Goal: Complete application form: Complete application form

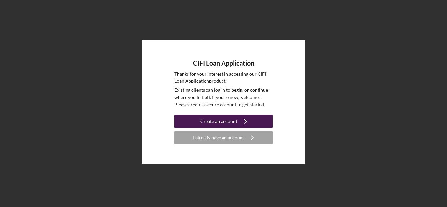
click at [222, 122] on div "Create an account" at bounding box center [218, 121] width 37 height 13
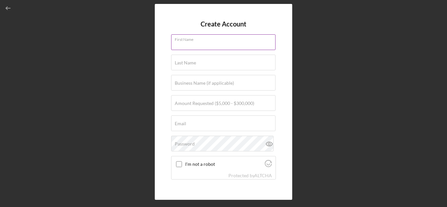
click at [193, 49] on input "First Name" at bounding box center [223, 42] width 104 height 16
type input "[PERSON_NAME]"
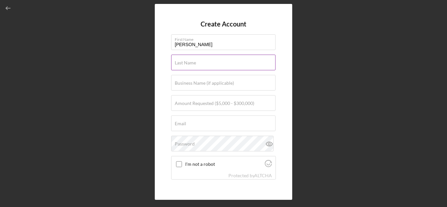
type input "[PERSON_NAME]"
type input "No"
type input "[EMAIL_ADDRESS][DOMAIN_NAME]"
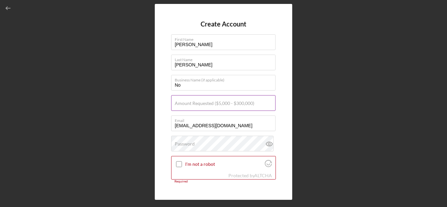
click at [198, 104] on label "Amount Requested ($5,000 - $300,000)" at bounding box center [215, 103] width 80 height 5
click at [198, 104] on input "Amount Requested ($5,000 - $300,000)" at bounding box center [223, 103] width 104 height 16
type input "$250,000"
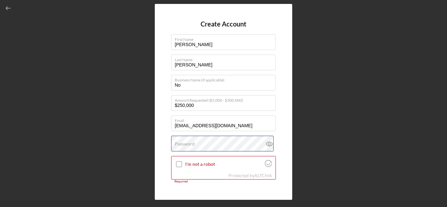
click at [196, 144] on div "Password" at bounding box center [223, 144] width 105 height 16
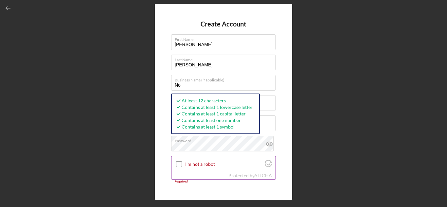
click at [179, 165] on input "I'm not a robot" at bounding box center [179, 164] width 6 height 6
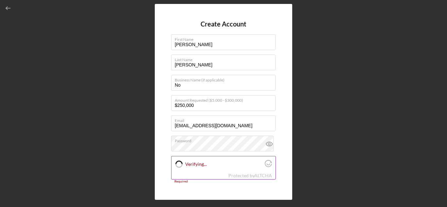
checkbox input "true"
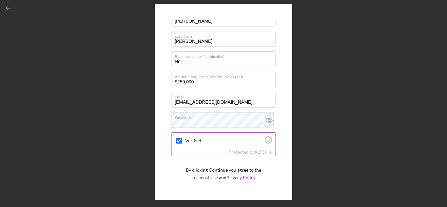
scroll to position [41, 0]
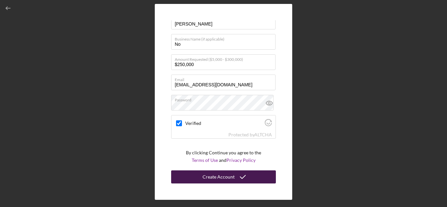
click at [212, 176] on div "Create Account" at bounding box center [219, 176] width 32 height 13
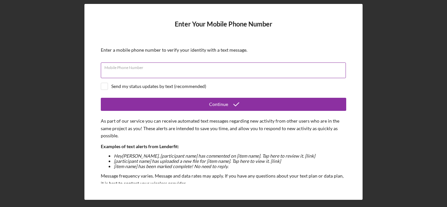
click at [133, 76] on input "Mobile Phone Number" at bounding box center [223, 70] width 245 height 16
type input "[PHONE_NUMBER]"
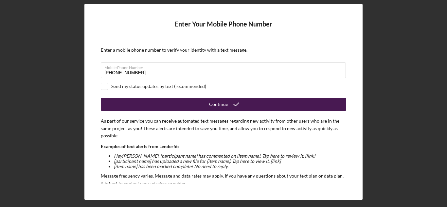
click at [145, 102] on button "Continue" at bounding box center [223, 104] width 245 height 13
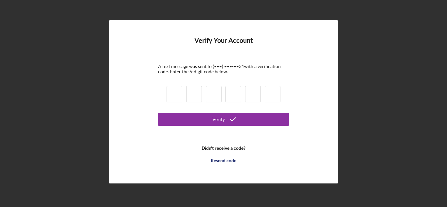
click at [177, 99] on input at bounding box center [175, 94] width 16 height 16
type input "1"
type input "5"
type input "8"
type input "3"
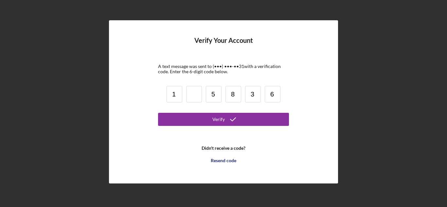
type input "6"
click at [191, 98] on input at bounding box center [194, 94] width 16 height 16
type input "0"
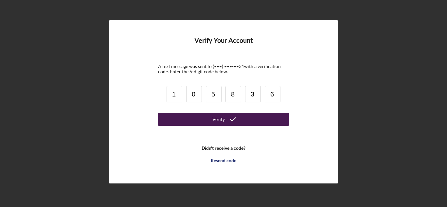
click at [202, 117] on button "Verify" at bounding box center [223, 119] width 131 height 13
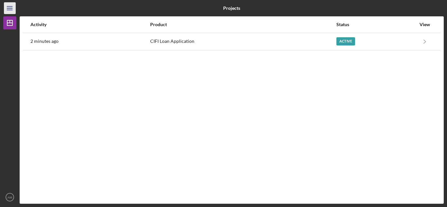
click at [11, 10] on icon "Icon/Menu" at bounding box center [10, 8] width 15 height 15
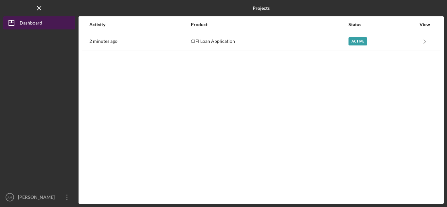
click at [34, 24] on div "Dashboard" at bounding box center [31, 23] width 23 height 15
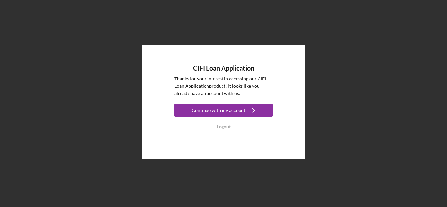
click at [197, 108] on div "Continue with my account" at bounding box center [219, 110] width 54 height 13
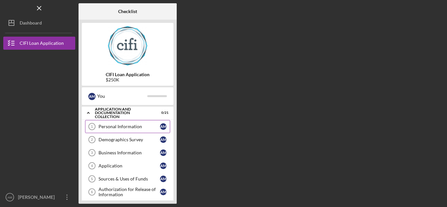
click at [100, 127] on div "Personal Information" at bounding box center [129, 126] width 62 height 5
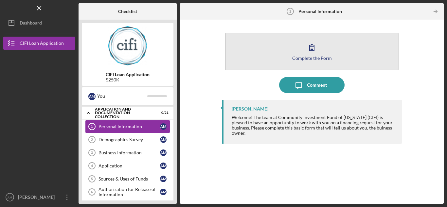
click at [293, 56] on div "Complete the Form" at bounding box center [312, 58] width 40 height 5
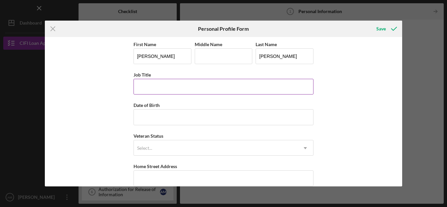
click at [185, 94] on input "Job Title" at bounding box center [224, 87] width 180 height 16
type input "postal"
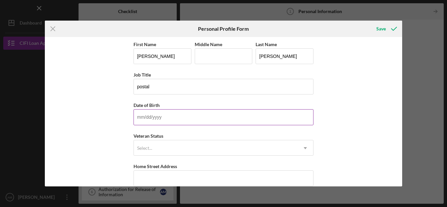
click at [164, 118] on input "Date of Birth" at bounding box center [224, 117] width 180 height 16
type input "[DATE]"
click at [305, 150] on icon "Icon/Dropdown Arrow" at bounding box center [305, 148] width 16 height 16
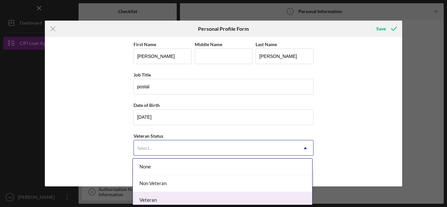
click at [192, 195] on div "Veteran" at bounding box center [222, 200] width 179 height 17
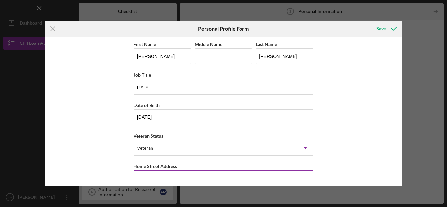
click at [171, 183] on input "Home Street Address" at bounding box center [224, 178] width 180 height 16
type input "[GEOGRAPHIC_DATA][PERSON_NAME]"
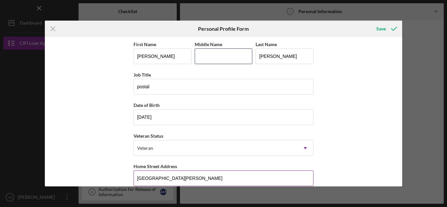
type input "J"
type input "[GEOGRAPHIC_DATA]"
type input "IN"
type input "47714"
type input "[GEOGRAPHIC_DATA]"
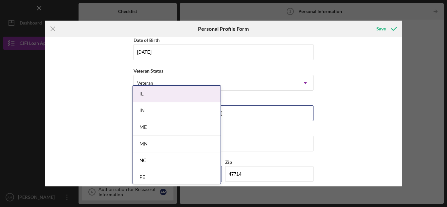
scroll to position [65, 0]
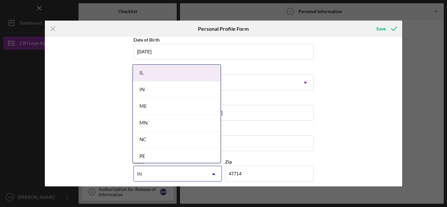
click at [146, 95] on div "IN" at bounding box center [177, 89] width 88 height 17
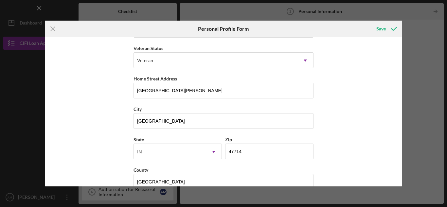
scroll to position [101, 0]
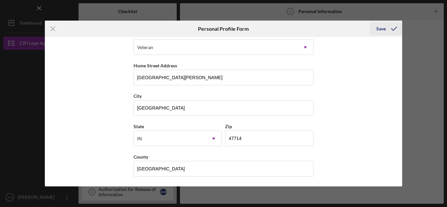
click at [379, 29] on div "Save" at bounding box center [380, 28] width 9 height 13
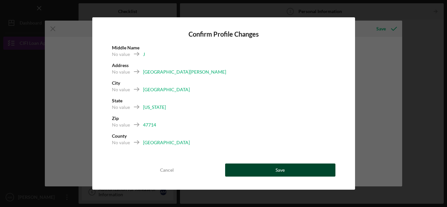
click at [271, 167] on button "Save" at bounding box center [280, 170] width 110 height 13
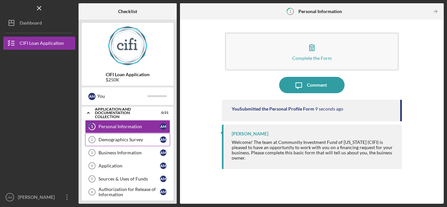
click at [132, 135] on link "Demographics Survey 2 Demographics Survey A M" at bounding box center [127, 139] width 85 height 13
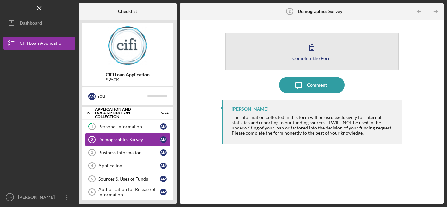
click at [309, 57] on div "Complete the Form" at bounding box center [312, 58] width 40 height 5
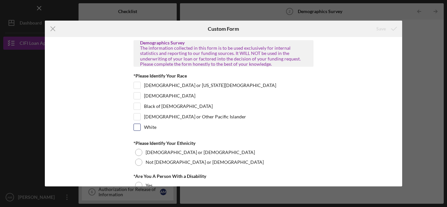
click at [137, 128] on input "White" at bounding box center [137, 127] width 7 height 7
checkbox input "true"
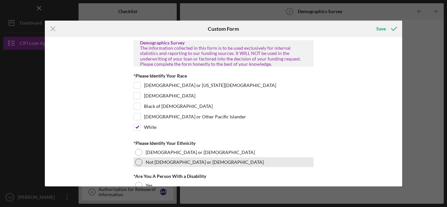
click at [139, 161] on div at bounding box center [138, 162] width 7 height 7
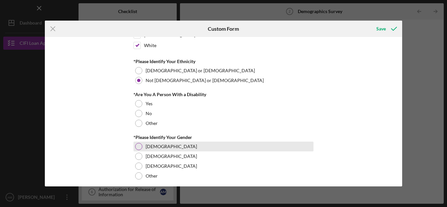
scroll to position [86, 0]
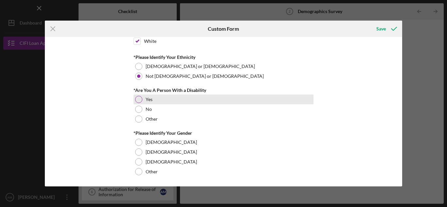
click at [137, 98] on div at bounding box center [138, 99] width 7 height 7
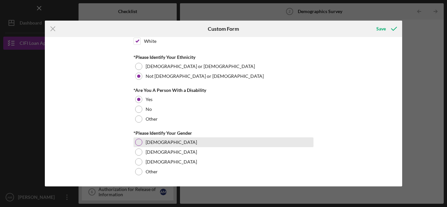
click at [139, 143] on div at bounding box center [138, 142] width 7 height 7
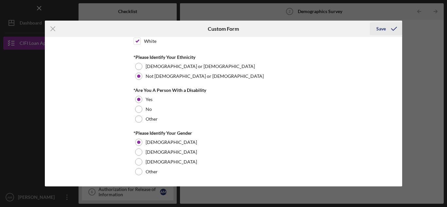
click at [377, 29] on div "Save" at bounding box center [380, 28] width 9 height 13
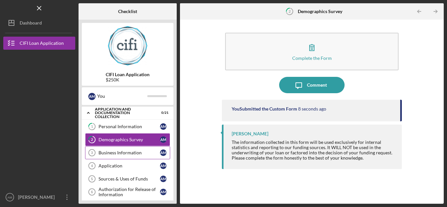
click at [136, 149] on link "Business Information 3 Business Information A M" at bounding box center [127, 152] width 85 height 13
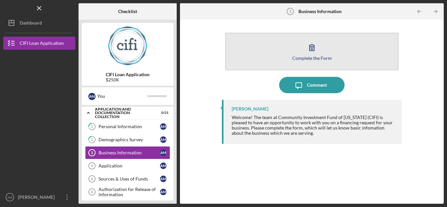
click at [244, 67] on button "Complete the Form Form" at bounding box center [311, 52] width 173 height 38
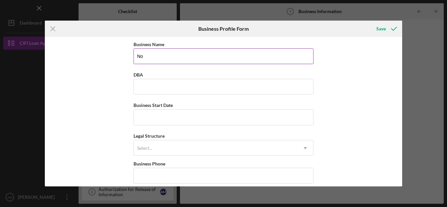
click at [147, 60] on input "No" at bounding box center [224, 56] width 180 height 16
type input "N"
type input "wabash ridge"
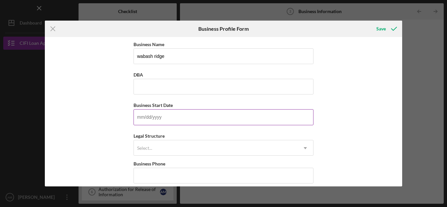
click at [146, 114] on input "Business Start Date" at bounding box center [224, 117] width 180 height 16
type input "[DATE]"
click at [233, 151] on div "Select..." at bounding box center [216, 148] width 164 height 15
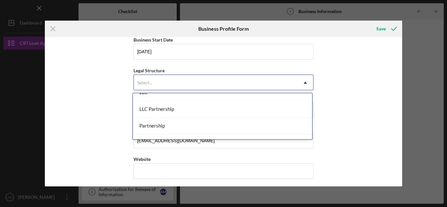
scroll to position [131, 0]
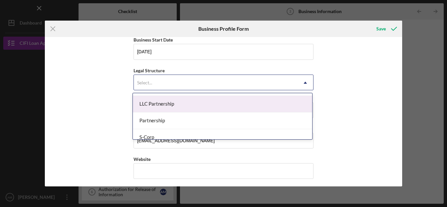
click at [197, 111] on div "LLC Partnership" at bounding box center [222, 104] width 179 height 17
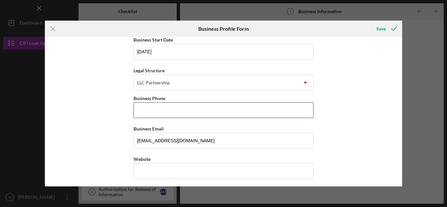
click at [197, 111] on input "Business Phone" at bounding box center [224, 110] width 180 height 16
type input "[PHONE_NUMBER]"
type input "No"
type input "[GEOGRAPHIC_DATA][PERSON_NAME]"
type input "[GEOGRAPHIC_DATA]"
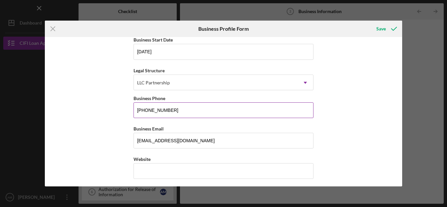
type input "IN"
type input "47714"
type input "IN"
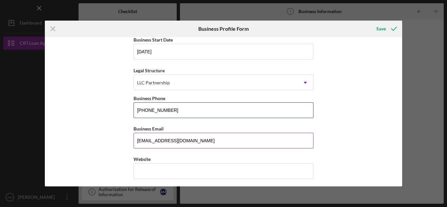
type input "[PHONE_NUMBER]"
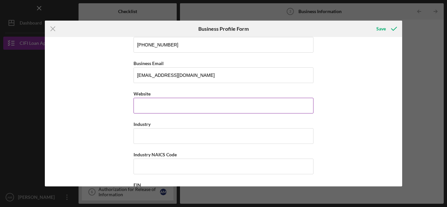
click at [160, 113] on input "Website" at bounding box center [224, 106] width 180 height 16
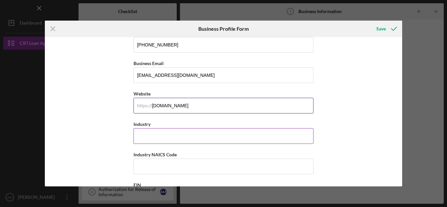
type input "[DOMAIN_NAME]"
click at [151, 133] on input "Industry" at bounding box center [224, 136] width 180 height 16
type input "r"
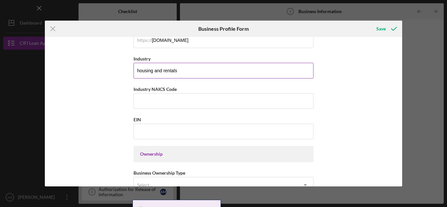
type input "housing and rentals"
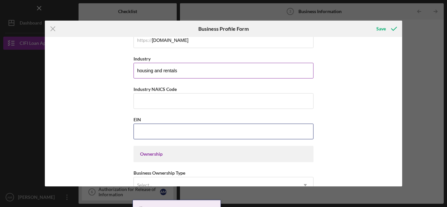
click at [151, 133] on input "EIN" at bounding box center [224, 132] width 180 height 16
click at [150, 127] on input "EIN" at bounding box center [224, 132] width 180 height 16
paste input "[US_EMPLOYER_IDENTIFICATION_NUMBER]"
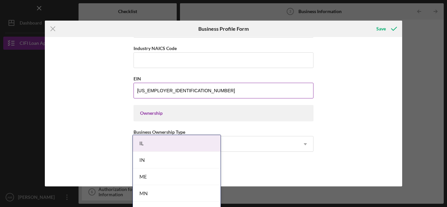
scroll to position [262, 0]
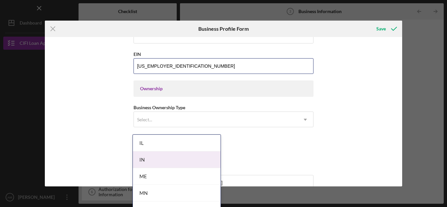
type input "[US_EMPLOYER_IDENTIFICATION_NUMBER]"
click at [172, 153] on div "IN" at bounding box center [177, 160] width 88 height 17
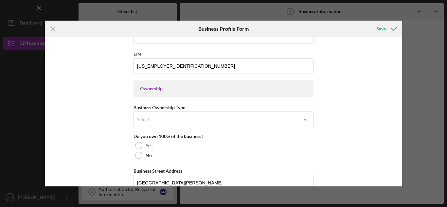
scroll to position [394, 0]
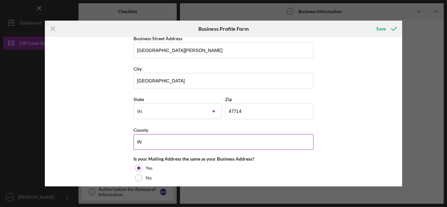
click at [152, 141] on input "IN" at bounding box center [224, 142] width 180 height 16
type input "I"
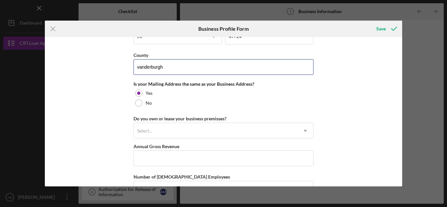
scroll to position [492, 0]
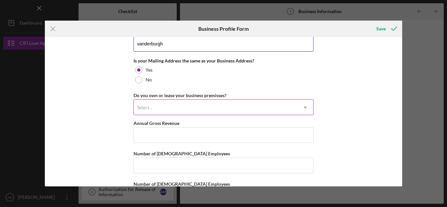
type input "vanderburgh"
click at [304, 109] on icon "Icon/Dropdown Arrow" at bounding box center [305, 108] width 16 height 16
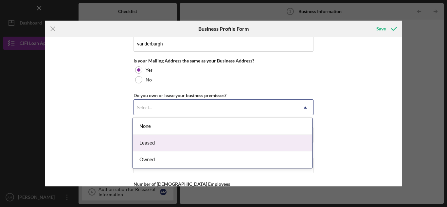
click at [250, 140] on div "Leased" at bounding box center [222, 143] width 179 height 17
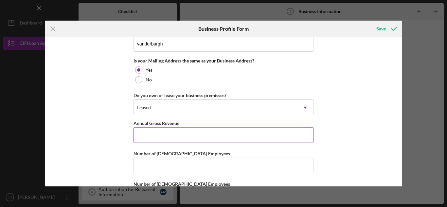
click at [194, 138] on input "Annual Gross Revenue" at bounding box center [224, 135] width 180 height 16
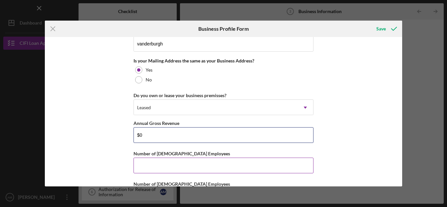
type input "$0"
click at [147, 170] on input "Number of [DEMOGRAPHIC_DATA] Employees" at bounding box center [224, 166] width 180 height 16
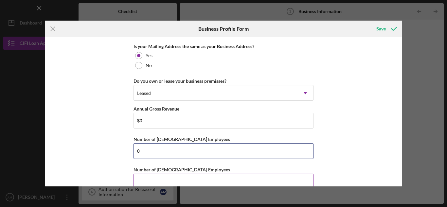
scroll to position [520, 0]
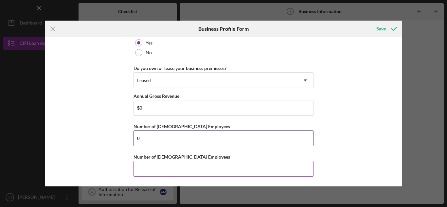
type input "0"
click at [162, 168] on input "Number of [DEMOGRAPHIC_DATA] Employees" at bounding box center [224, 169] width 180 height 16
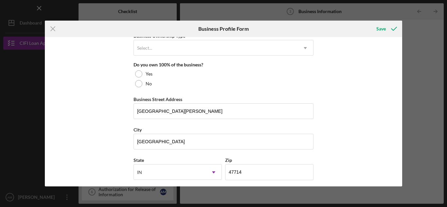
scroll to position [323, 0]
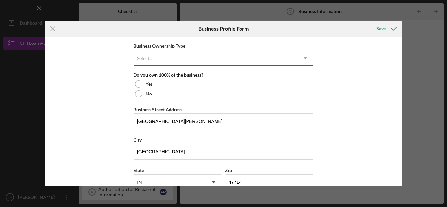
type input "0"
click at [305, 60] on icon "Icon/Dropdown Arrow" at bounding box center [305, 58] width 16 height 16
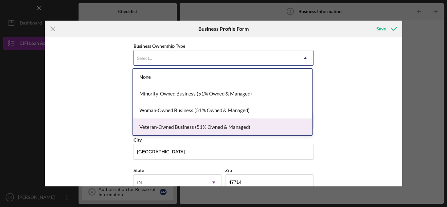
click at [230, 129] on div "Veteran-Owned Business (51% Owned & Managed)" at bounding box center [222, 127] width 179 height 17
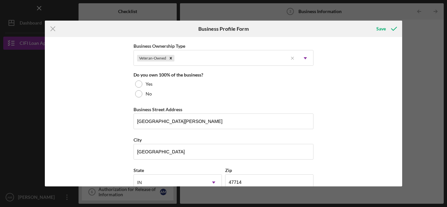
scroll to position [291, 0]
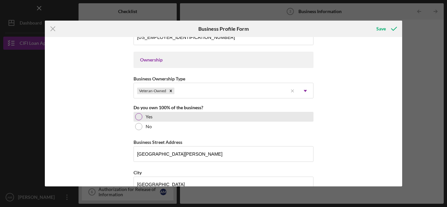
click at [137, 116] on div at bounding box center [138, 116] width 7 height 7
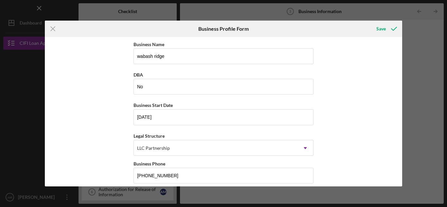
scroll to position [164, 0]
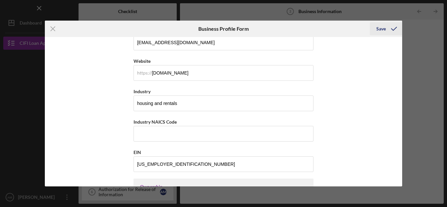
click at [384, 28] on div "Save" at bounding box center [380, 28] width 9 height 13
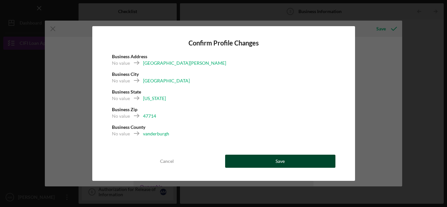
click at [283, 156] on div "Save" at bounding box center [280, 161] width 9 height 13
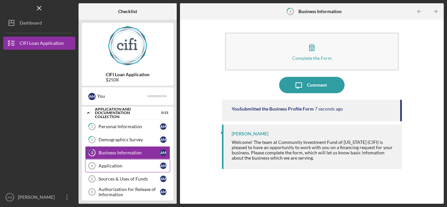
drag, startPoint x: 121, startPoint y: 166, endPoint x: 124, endPoint y: 164, distance: 3.7
click at [121, 166] on div "Application" at bounding box center [129, 165] width 62 height 5
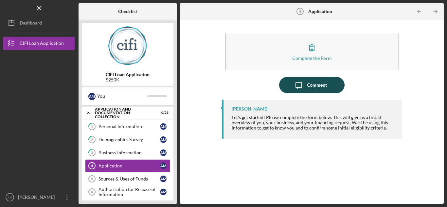
click at [302, 89] on icon "Icon/Message" at bounding box center [299, 85] width 16 height 16
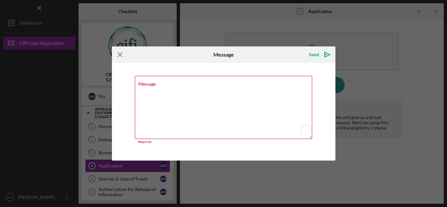
click at [123, 57] on icon "Icon/Menu Close" at bounding box center [120, 54] width 16 height 16
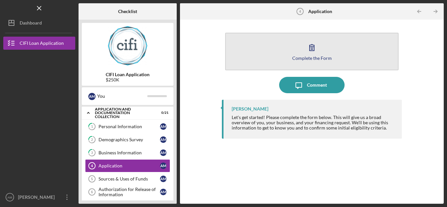
click at [295, 56] on div "Complete the Form" at bounding box center [312, 58] width 40 height 5
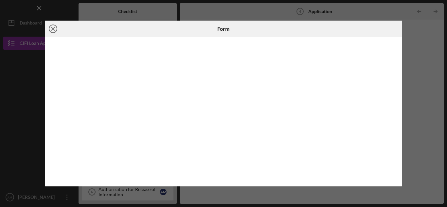
click at [52, 30] on line at bounding box center [52, 28] width 3 height 3
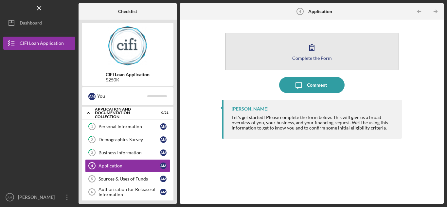
click at [281, 57] on button "Complete the Form Form" at bounding box center [311, 52] width 173 height 38
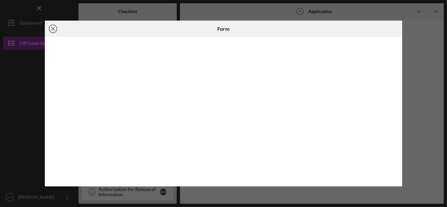
click at [55, 30] on icon "Icon/Close" at bounding box center [53, 29] width 16 height 16
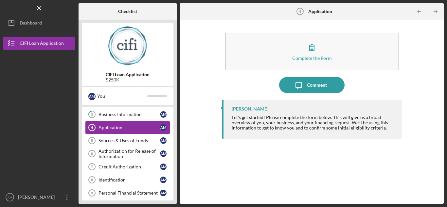
scroll to position [37, 0]
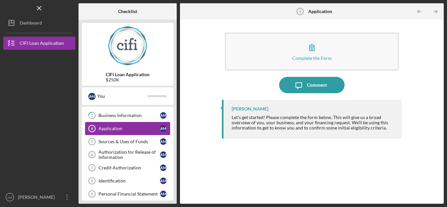
click at [120, 126] on link "Application 4 Application A M" at bounding box center [127, 128] width 85 height 13
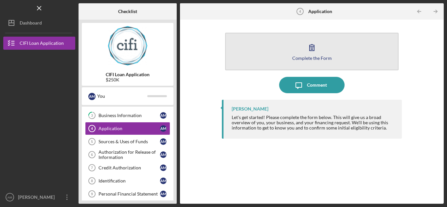
click at [282, 52] on button "Complete the Form Form" at bounding box center [311, 52] width 173 height 38
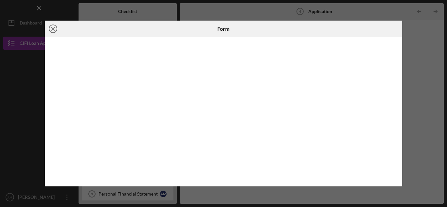
click at [55, 30] on icon "Icon/Close" at bounding box center [53, 29] width 16 height 16
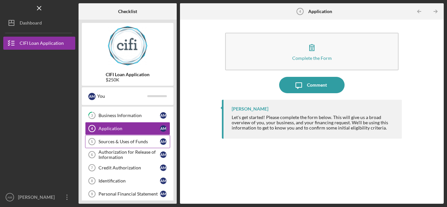
click at [112, 142] on div "Sources & Uses of Funds" at bounding box center [129, 141] width 62 height 5
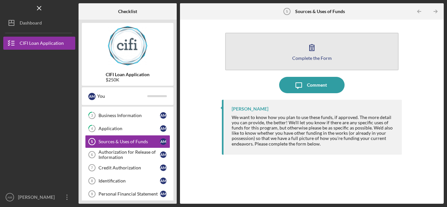
click at [253, 64] on button "Complete the Form Form" at bounding box center [311, 52] width 173 height 38
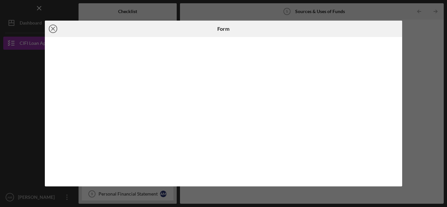
click at [53, 28] on line at bounding box center [52, 28] width 3 height 3
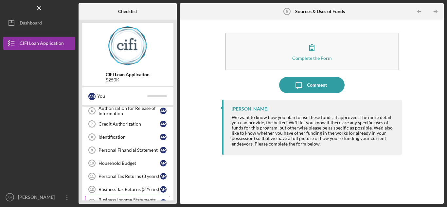
scroll to position [70, 0]
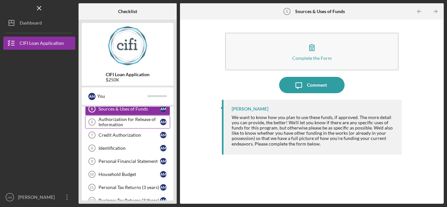
click at [116, 125] on div "Authorization for Release of Information" at bounding box center [129, 122] width 62 height 10
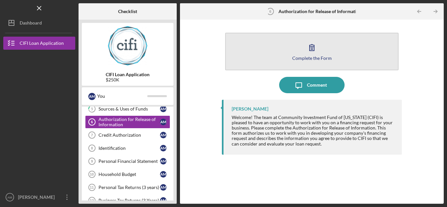
click at [274, 49] on button "Complete the Form Form" at bounding box center [311, 52] width 173 height 38
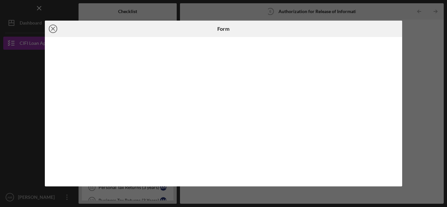
click at [53, 26] on icon "Icon/Close" at bounding box center [53, 29] width 16 height 16
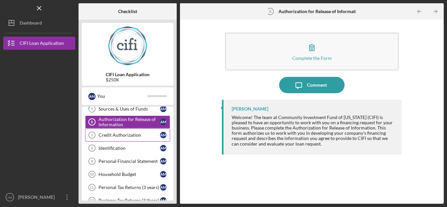
click at [127, 136] on div "Credit Authorization" at bounding box center [129, 135] width 62 height 5
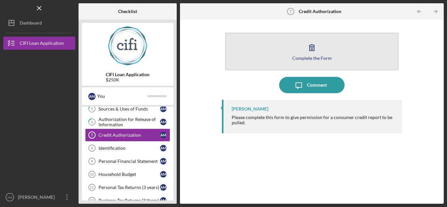
click at [300, 61] on button "Complete the Form Form" at bounding box center [311, 52] width 173 height 38
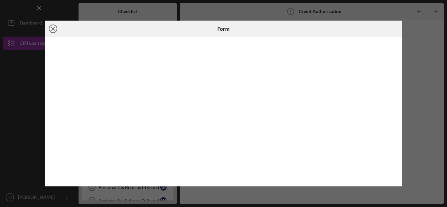
click at [54, 29] on icon "Icon/Close" at bounding box center [53, 29] width 16 height 16
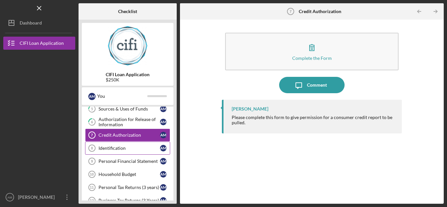
click at [116, 149] on div "Identification" at bounding box center [129, 148] width 62 height 5
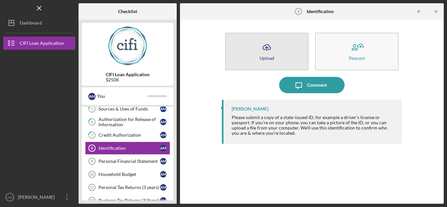
click at [270, 45] on icon "Icon/Upload" at bounding box center [267, 47] width 16 height 16
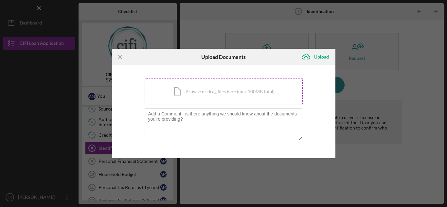
click at [249, 86] on div "Icon/Document Browse or drag files here (max 100MB total) Tap to choose files o…" at bounding box center [224, 91] width 158 height 27
click at [122, 58] on icon "Icon/Menu Close" at bounding box center [120, 57] width 16 height 16
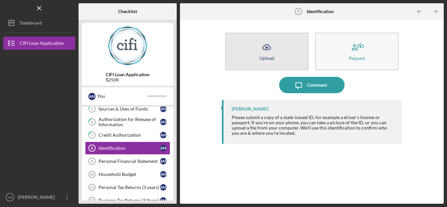
click at [248, 61] on button "Icon/Upload Upload" at bounding box center [266, 52] width 83 height 38
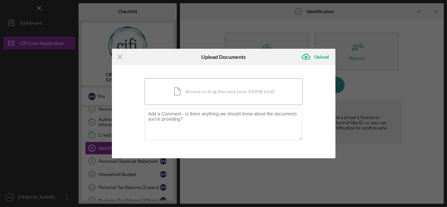
click at [230, 92] on div "Icon/Document Browse or drag files here (max 100MB total) Tap to choose files o…" at bounding box center [224, 91] width 158 height 27
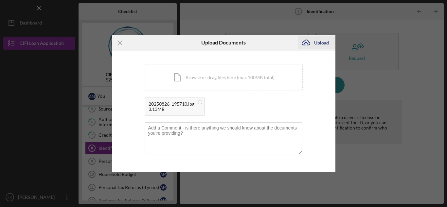
click at [312, 45] on icon "Icon/Upload" at bounding box center [306, 43] width 16 height 16
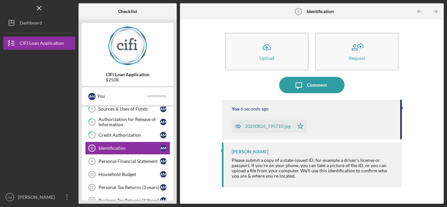
click at [270, 127] on div "20250826_195710.jpg" at bounding box center [268, 126] width 46 height 5
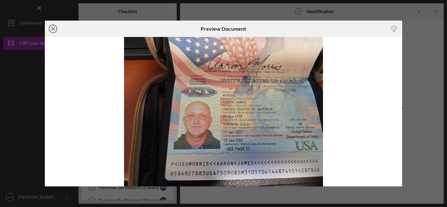
click at [53, 28] on line at bounding box center [52, 28] width 3 height 3
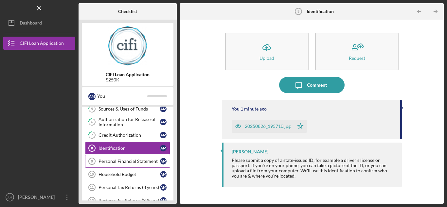
click at [112, 159] on div "Personal Financial Statement" at bounding box center [129, 161] width 62 height 5
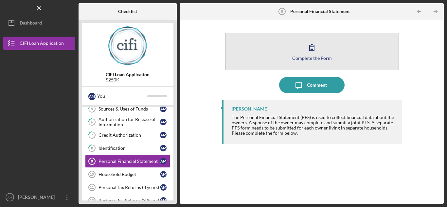
click at [268, 52] on button "Complete the Form Form" at bounding box center [311, 52] width 173 height 38
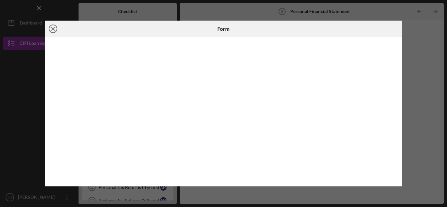
click at [51, 28] on line at bounding box center [52, 28] width 3 height 3
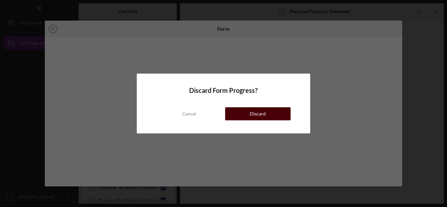
click at [237, 114] on button "Discard" at bounding box center [257, 113] width 65 height 13
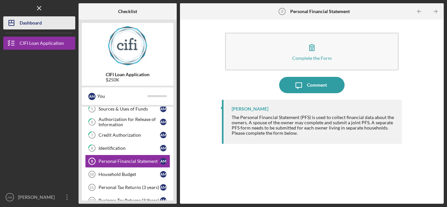
click at [45, 22] on button "Icon/Dashboard Dashboard" at bounding box center [39, 22] width 72 height 13
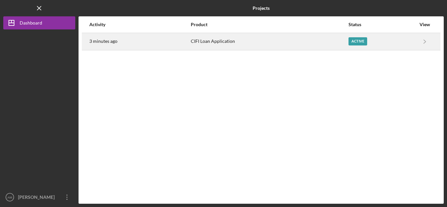
click at [216, 44] on div "CIFI Loan Application" at bounding box center [269, 41] width 157 height 16
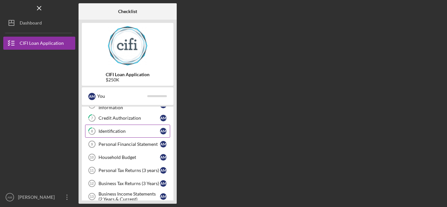
scroll to position [98, 0]
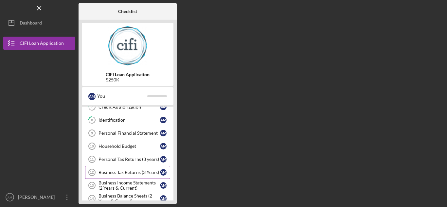
click at [141, 170] on div "Business Tax Returns (3 Years)" at bounding box center [129, 172] width 62 height 5
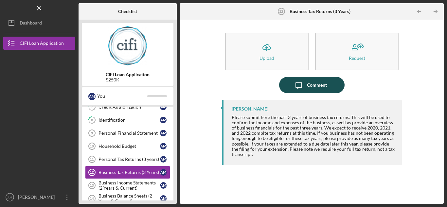
click at [295, 83] on icon "Icon/Message" at bounding box center [299, 85] width 16 height 16
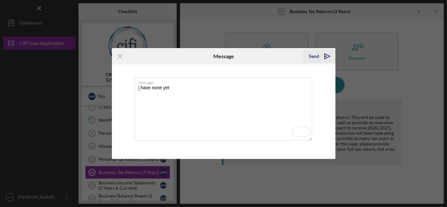
type textarea "i have none yet"
click at [312, 54] on div "Send" at bounding box center [314, 56] width 10 height 13
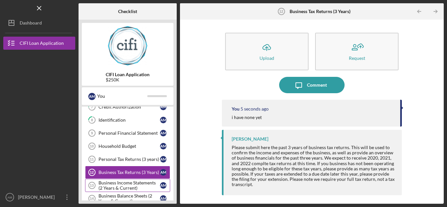
click at [129, 182] on div "Business Income Statements (2 Years & Current)" at bounding box center [129, 185] width 62 height 10
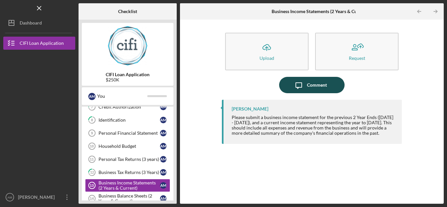
click at [303, 80] on icon "Icon/Message" at bounding box center [299, 85] width 16 height 16
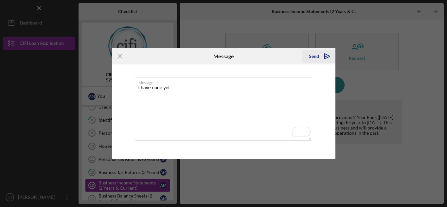
type textarea "I have none yet"
click at [312, 52] on div "Send" at bounding box center [314, 56] width 10 height 13
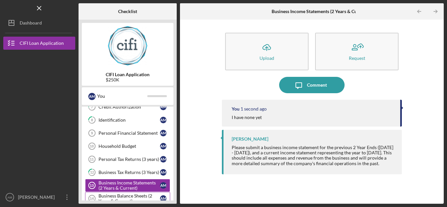
click at [130, 197] on div "Business Balance Sheets (2 Years & Current)" at bounding box center [129, 198] width 62 height 10
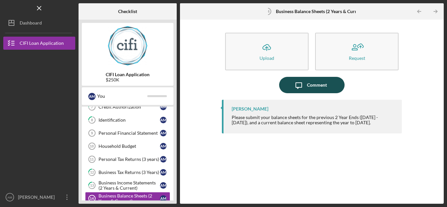
click at [314, 88] on div "Comment" at bounding box center [317, 85] width 20 height 16
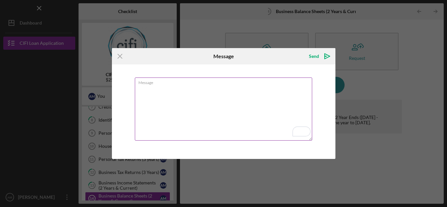
click at [196, 92] on textarea "Message" at bounding box center [223, 109] width 177 height 63
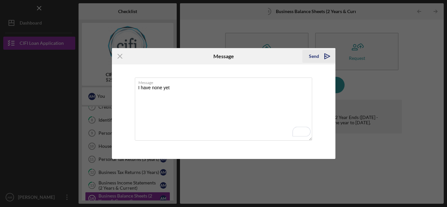
type textarea "I have none yet"
click at [312, 56] on div "Send" at bounding box center [314, 56] width 10 height 13
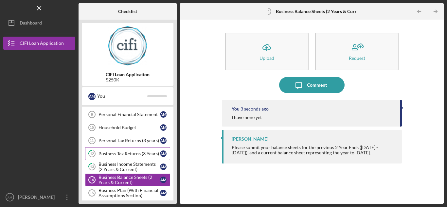
scroll to position [131, 0]
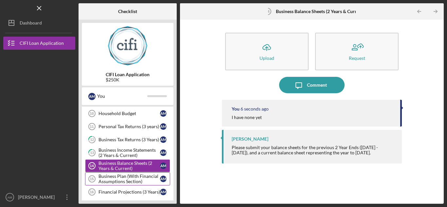
click at [137, 178] on div "Business Plan (With Financial Assumptions Section)" at bounding box center [129, 179] width 62 height 10
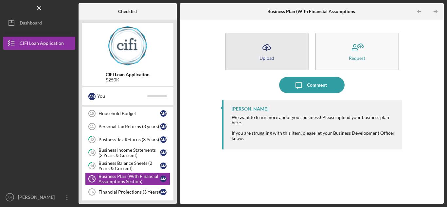
click at [271, 66] on button "Icon/Upload Upload" at bounding box center [266, 52] width 83 height 38
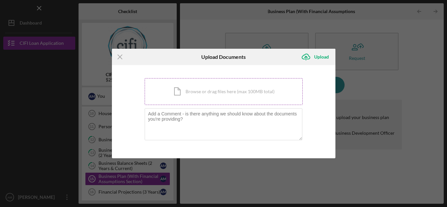
click at [237, 98] on div "Icon/Document Browse or drag files here (max 100MB total) Tap to choose files o…" at bounding box center [224, 91] width 158 height 27
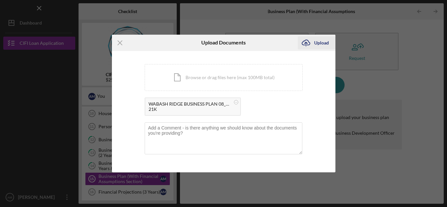
click at [312, 45] on icon "Icon/Upload" at bounding box center [306, 43] width 16 height 16
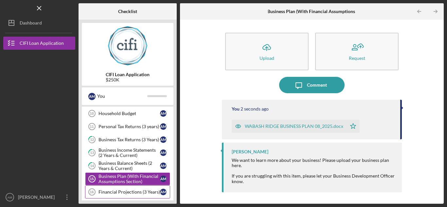
click at [144, 188] on link "Financial Projections (3 Years) 16 Financial Projections (3 Years) A M" at bounding box center [127, 192] width 85 height 13
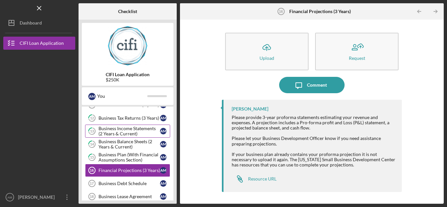
scroll to position [164, 0]
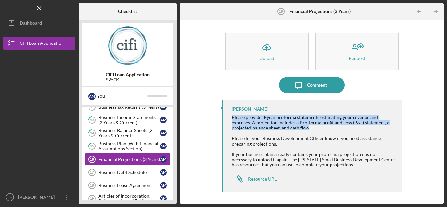
drag, startPoint x: 308, startPoint y: 129, endPoint x: 233, endPoint y: 119, distance: 75.5
click at [233, 119] on div "Please provide 3-year proforma statements estimating your revenue and expenses.…" at bounding box center [314, 123] width 164 height 16
copy div "Please provide 3-year proforma statements estimating your revenue and expenses.…"
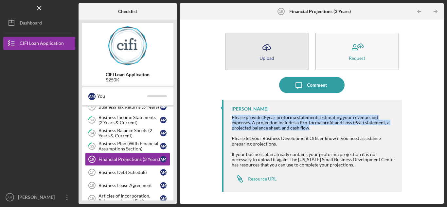
click at [269, 54] on icon "Icon/Upload" at bounding box center [267, 47] width 16 height 16
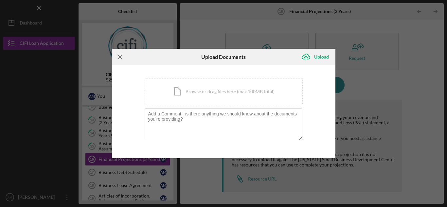
click at [119, 55] on icon "Icon/Menu Close" at bounding box center [120, 57] width 16 height 16
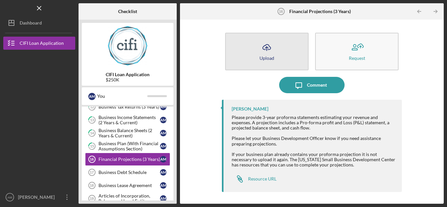
click at [275, 57] on button "Icon/Upload Upload" at bounding box center [266, 52] width 83 height 38
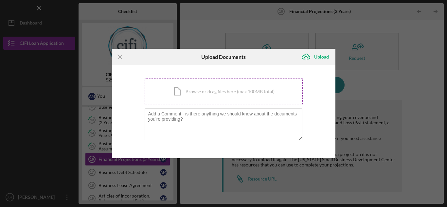
click at [253, 93] on div "Icon/Document Browse or drag files here (max 100MB total) Tap to choose files o…" at bounding box center [224, 91] width 158 height 27
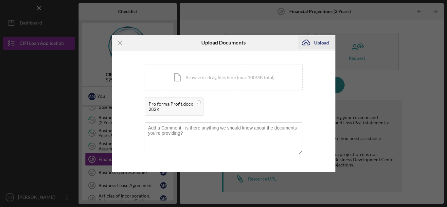
click at [317, 44] on div "Upload" at bounding box center [321, 42] width 15 height 13
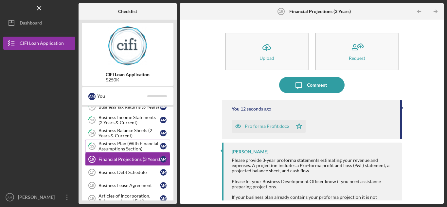
click at [133, 149] on div "Business Plan (With Financial Assumptions Section)" at bounding box center [129, 146] width 62 height 10
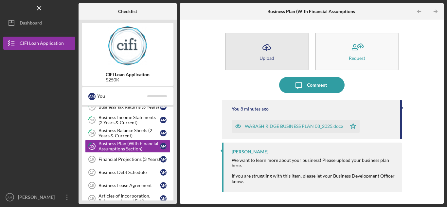
click at [253, 50] on button "Icon/Upload Upload" at bounding box center [266, 52] width 83 height 38
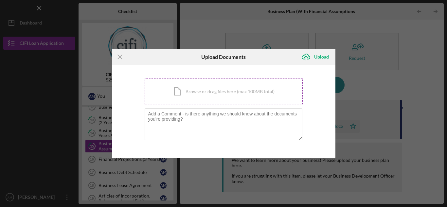
click at [224, 88] on div "Icon/Document Browse or drag files here (max 100MB total) Tap to choose files o…" at bounding box center [224, 91] width 158 height 27
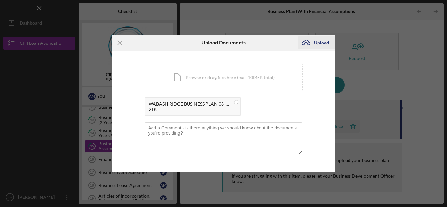
click at [316, 46] on div "Upload" at bounding box center [321, 42] width 15 height 13
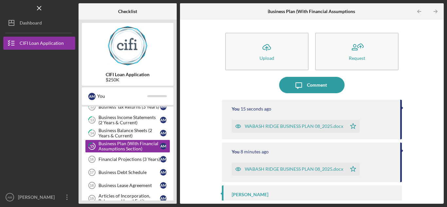
scroll to position [33, 0]
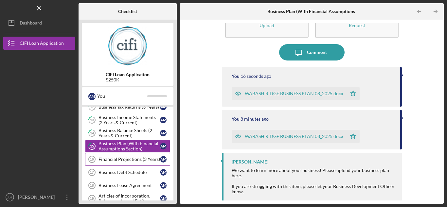
click at [141, 162] on link "Financial Projections (3 Years) 16 Financial Projections (3 Years) A M" at bounding box center [127, 159] width 85 height 13
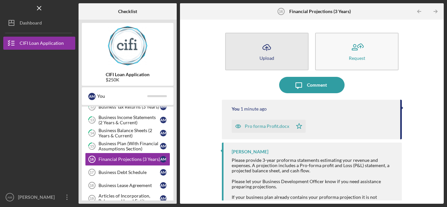
click at [262, 58] on div "Upload" at bounding box center [266, 58] width 15 height 5
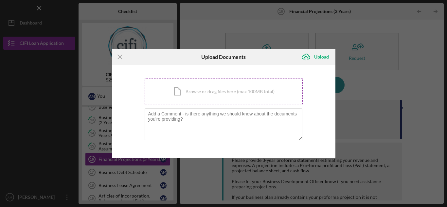
click at [230, 95] on div "Icon/Document Browse or drag files here (max 100MB total) Tap to choose files o…" at bounding box center [224, 91] width 158 height 27
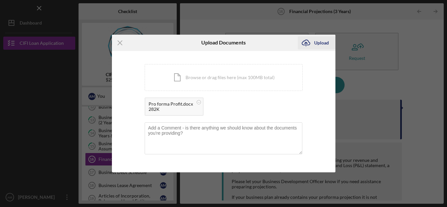
click at [316, 46] on div "Upload" at bounding box center [321, 42] width 15 height 13
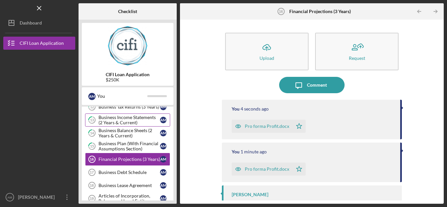
click at [113, 126] on link "13 Business Income Statements (2 Years & Current) A M" at bounding box center [127, 120] width 85 height 13
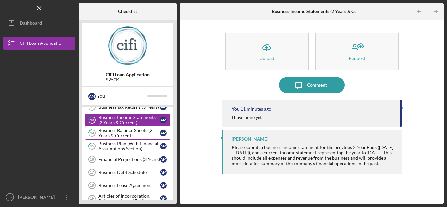
click at [109, 135] on div "Business Balance Sheets (2 Years & Current)" at bounding box center [129, 133] width 62 height 10
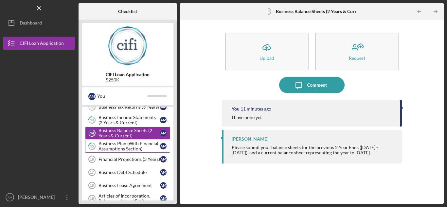
click at [104, 149] on div "Business Plan (With Financial Assumptions Section)" at bounding box center [129, 146] width 62 height 10
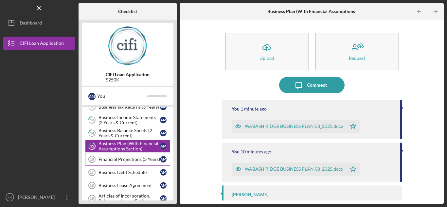
click at [104, 159] on div "Financial Projections (3 Years)" at bounding box center [129, 159] width 62 height 5
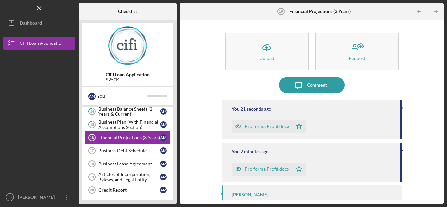
scroll to position [196, 0]
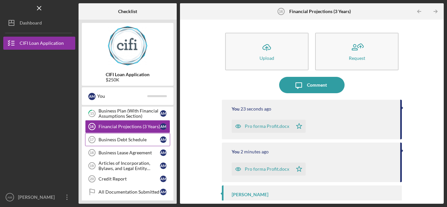
click at [114, 143] on link "Business Debt Schedule 17 Business Debt Schedule A M" at bounding box center [127, 139] width 85 height 13
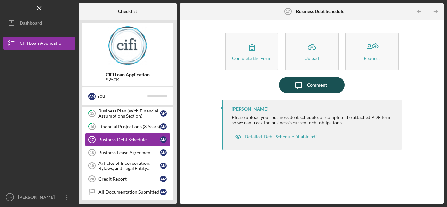
click at [302, 85] on icon "button" at bounding box center [299, 86] width 6 height 6
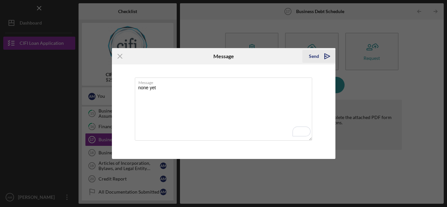
type textarea "none yet"
click at [310, 60] on div "Send" at bounding box center [314, 56] width 10 height 13
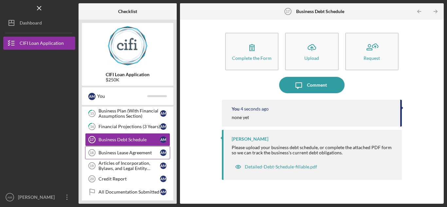
click at [134, 152] on div "Business Lease Agreement" at bounding box center [129, 152] width 62 height 5
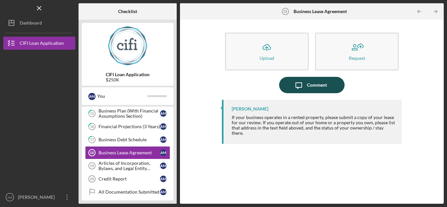
click at [317, 90] on div "Comment" at bounding box center [317, 85] width 20 height 16
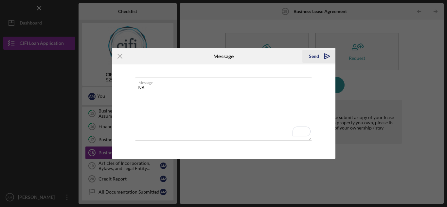
type textarea "NA"
click at [318, 58] on div "Send" at bounding box center [314, 56] width 10 height 13
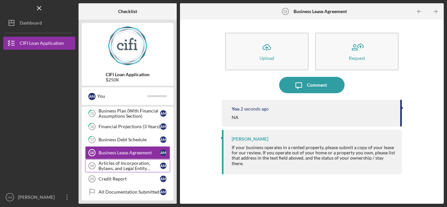
click at [134, 165] on div "Articles of Incorporation, Bylaws, and Legal Entity Documents" at bounding box center [129, 166] width 62 height 10
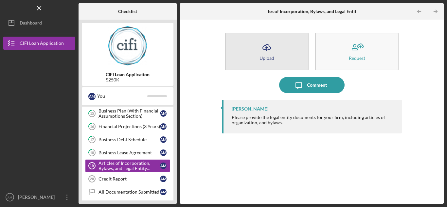
click at [252, 62] on button "Icon/Upload Upload" at bounding box center [266, 52] width 83 height 38
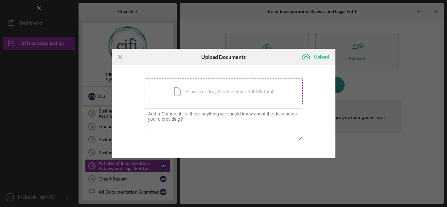
click at [230, 102] on div "Icon/Document Browse or drag files here (max 100MB total) Tap to choose files o…" at bounding box center [224, 91] width 158 height 27
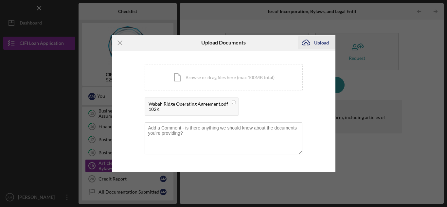
click at [326, 46] on div "Upload" at bounding box center [321, 42] width 15 height 13
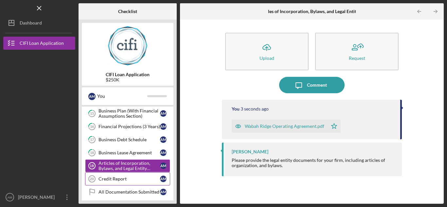
click at [122, 176] on link "Credit Report 20 Credit Report A M" at bounding box center [127, 178] width 85 height 13
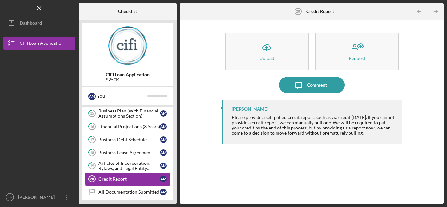
click at [138, 187] on link "All Documentation Submitted All Documentation Submitted A M" at bounding box center [127, 192] width 85 height 13
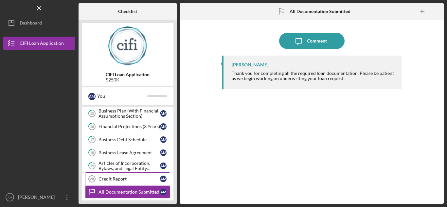
click at [122, 176] on div "Credit Report" at bounding box center [129, 178] width 62 height 5
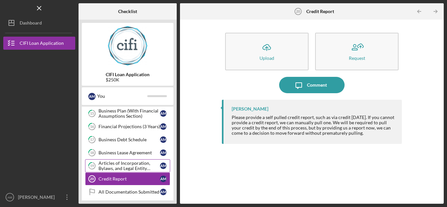
click at [139, 167] on div "Articles of Incorporation, Bylaws, and Legal Entity Documents" at bounding box center [129, 166] width 62 height 10
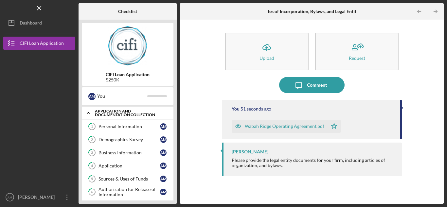
click at [88, 115] on icon "Icon/Expander" at bounding box center [88, 112] width 13 height 13
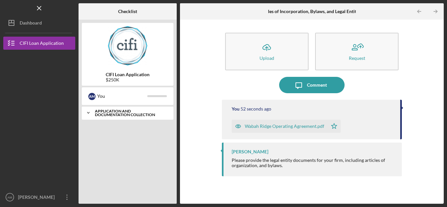
click at [88, 115] on icon "Icon/Expander" at bounding box center [88, 112] width 13 height 13
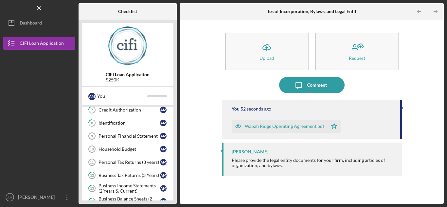
scroll to position [201, 0]
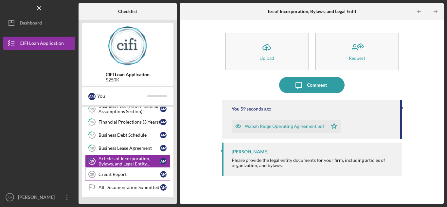
click at [114, 176] on div "Credit Report" at bounding box center [129, 174] width 62 height 5
